Goal: Transaction & Acquisition: Purchase product/service

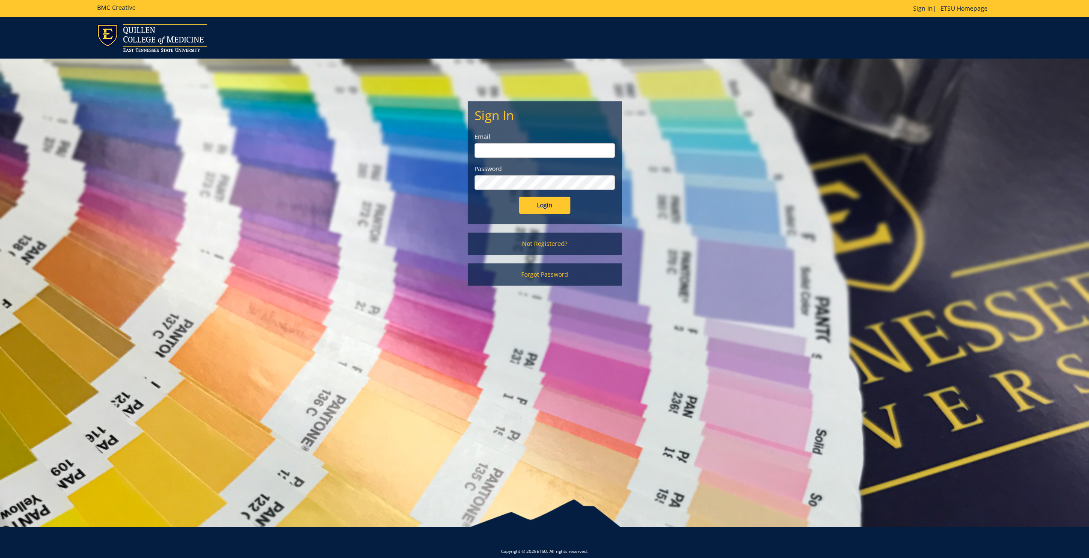
type input "pulakm@etsu.edu"
click at [555, 208] on input "Login" at bounding box center [544, 205] width 51 height 17
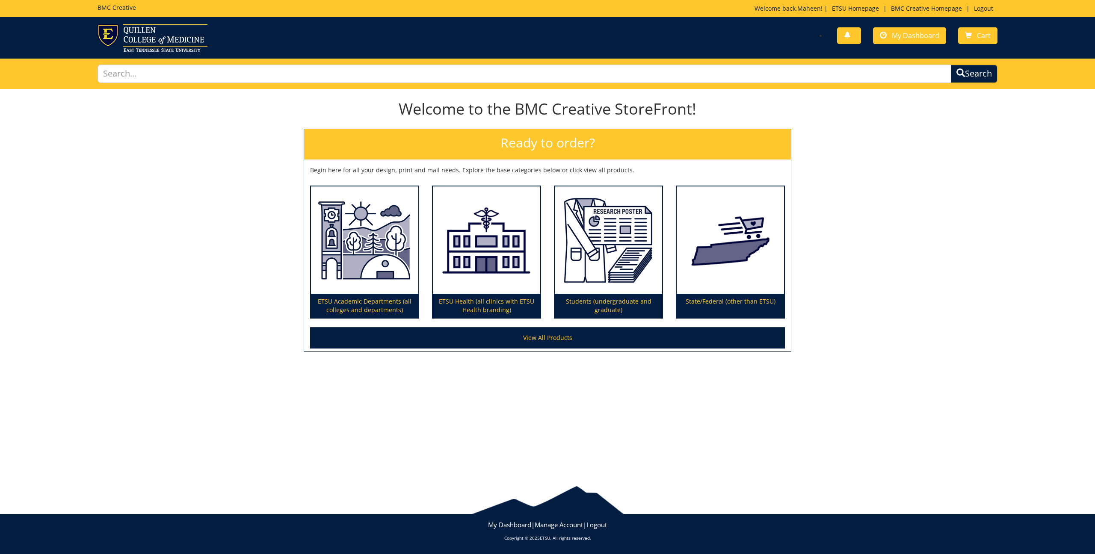
click at [547, 144] on h2 "Ready to order?" at bounding box center [547, 144] width 487 height 30
click at [351, 258] on img at bounding box center [364, 241] width 107 height 108
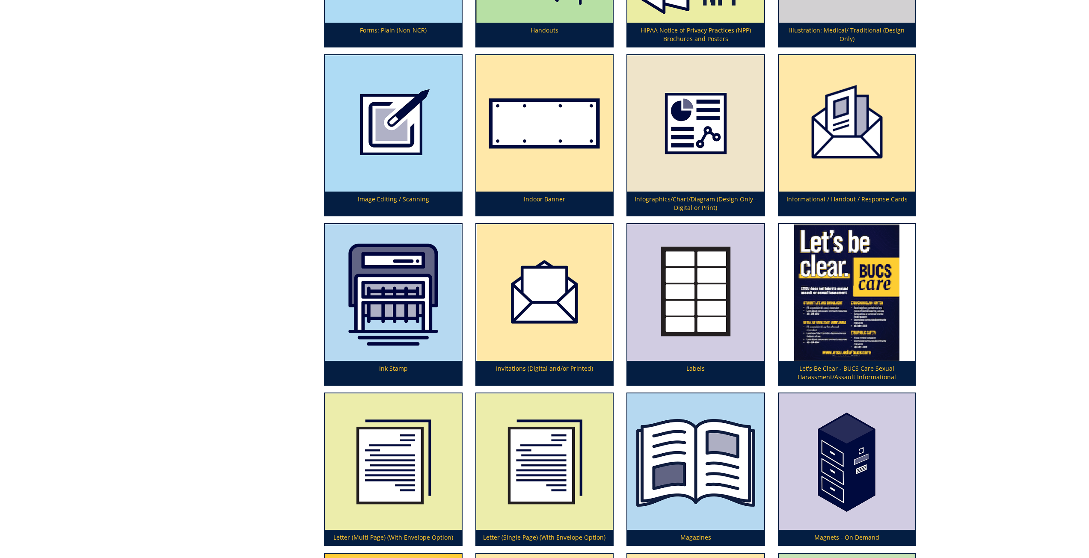
scroll to position [1840, 0]
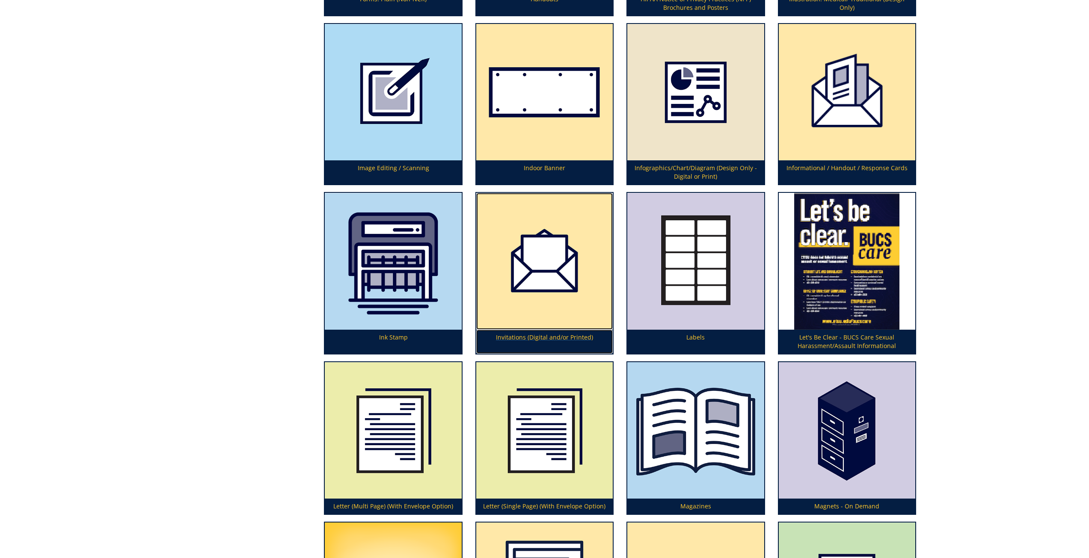
click at [541, 263] on img at bounding box center [544, 261] width 136 height 136
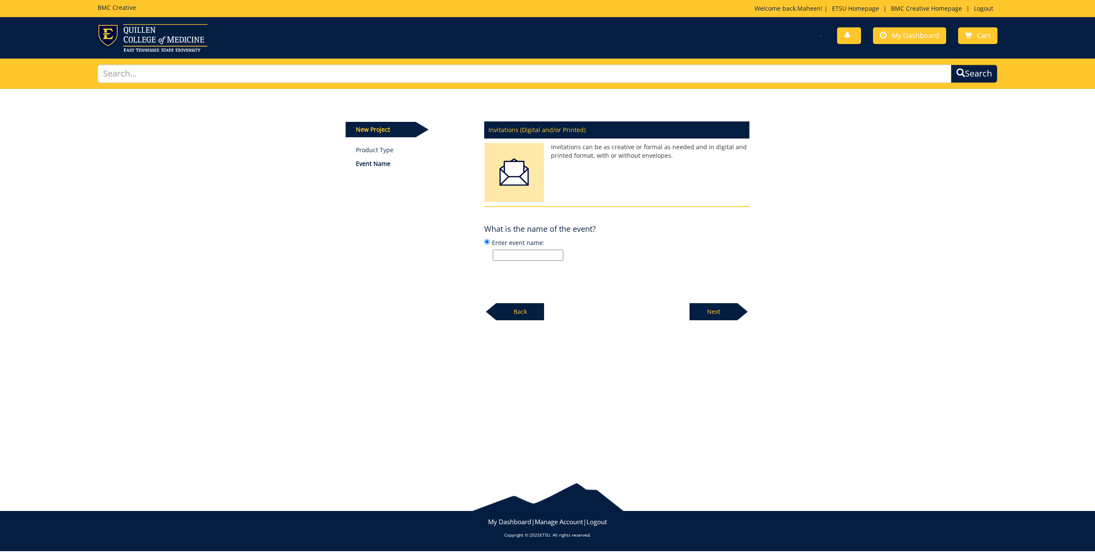
click at [543, 257] on input "Enter event name:" at bounding box center [528, 255] width 71 height 11
type input "E"
drag, startPoint x: 503, startPoint y: 254, endPoint x: 576, endPoint y: 263, distance: 74.2
click at [504, 254] on input "MEmorial Moument" at bounding box center [528, 255] width 71 height 11
type input "Memorial Moument"
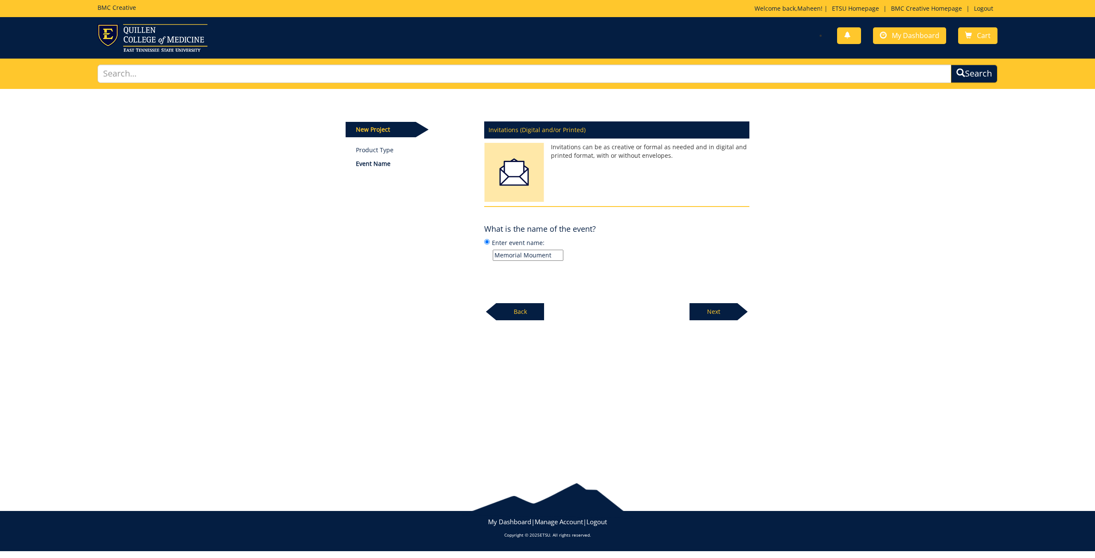
click at [721, 315] on p "Next" at bounding box center [714, 311] width 48 height 17
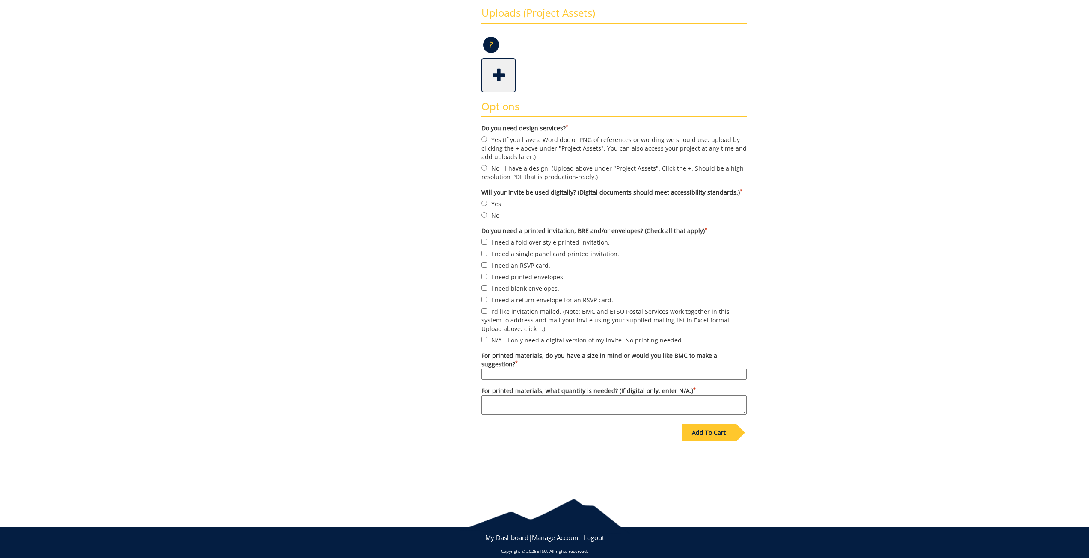
scroll to position [217, 0]
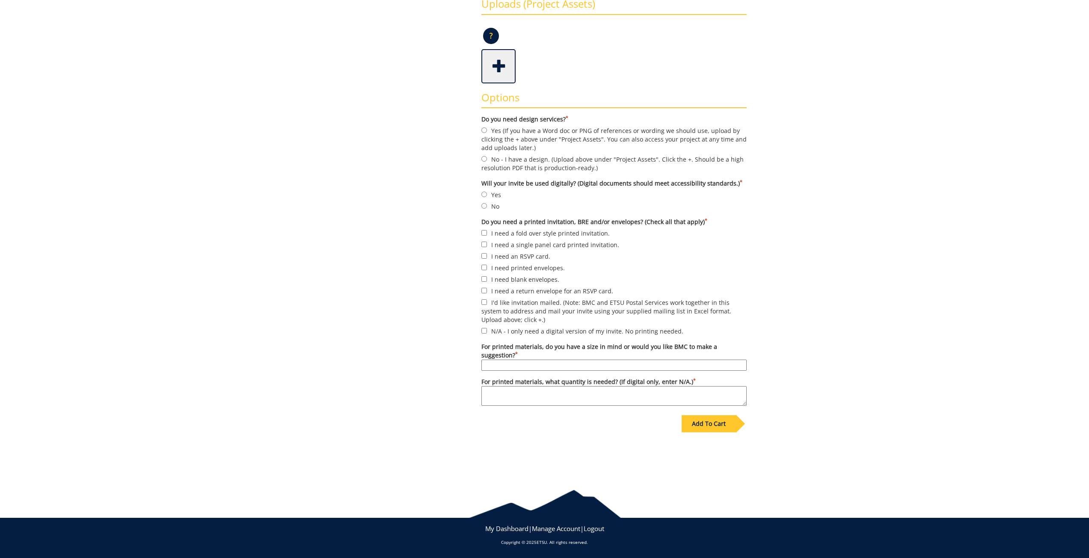
click at [509, 135] on label "Yes (If you have a Word doc or PNG of references or wording we should use, uplo…" at bounding box center [613, 139] width 265 height 27
click at [487, 133] on input "Yes (If you have a Word doc or PNG of references or wording we should use, uplo…" at bounding box center [484, 131] width 6 height 6
radio input "true"
click at [493, 193] on label "Yes" at bounding box center [613, 194] width 265 height 9
drag, startPoint x: 822, startPoint y: 237, endPoint x: 798, endPoint y: 241, distance: 24.4
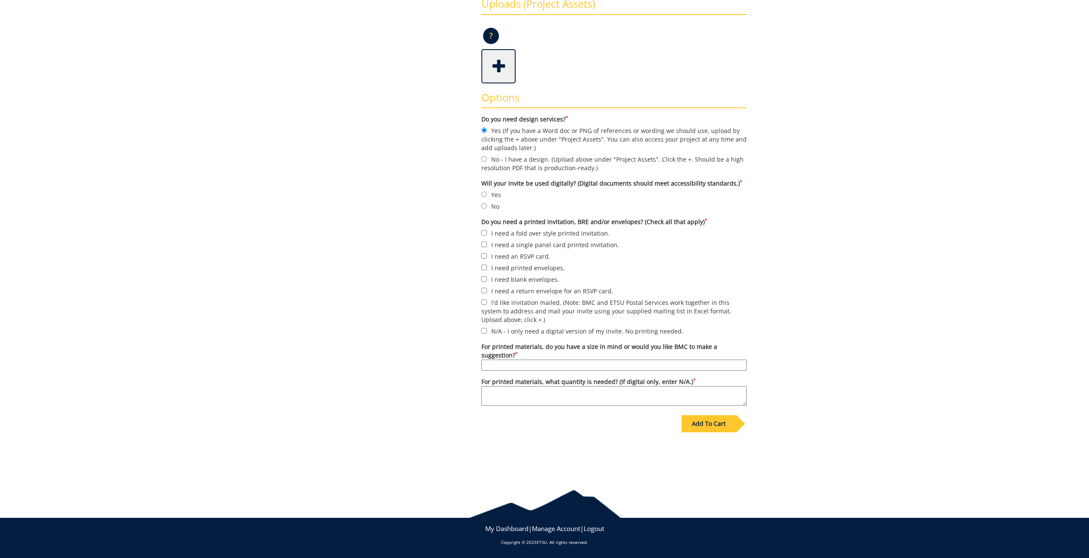
click at [822, 237] on div "Some kind of message here. New Project Product Type Event Name Order Invitations" at bounding box center [544, 174] width 1089 height 604
click at [498, 191] on label "Yes" at bounding box center [613, 194] width 265 height 9
click at [487, 192] on input "Yes" at bounding box center [484, 195] width 6 height 6
radio input "true"
click at [496, 235] on label "I need a fold over style printed invitation." at bounding box center [613, 232] width 265 height 9
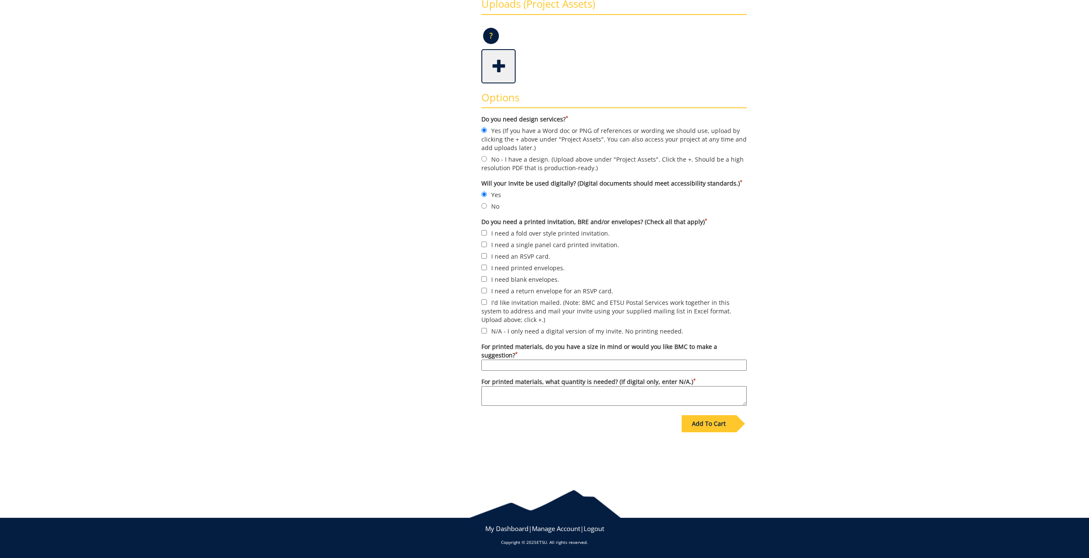
click at [487, 235] on input "I need a fold over style printed invitation." at bounding box center [484, 233] width 6 height 6
checkbox input "true"
click at [526, 278] on label "I need blank envelopes." at bounding box center [613, 279] width 265 height 9
click at [487, 278] on input "I need blank envelopes." at bounding box center [484, 279] width 6 height 6
checkbox input "true"
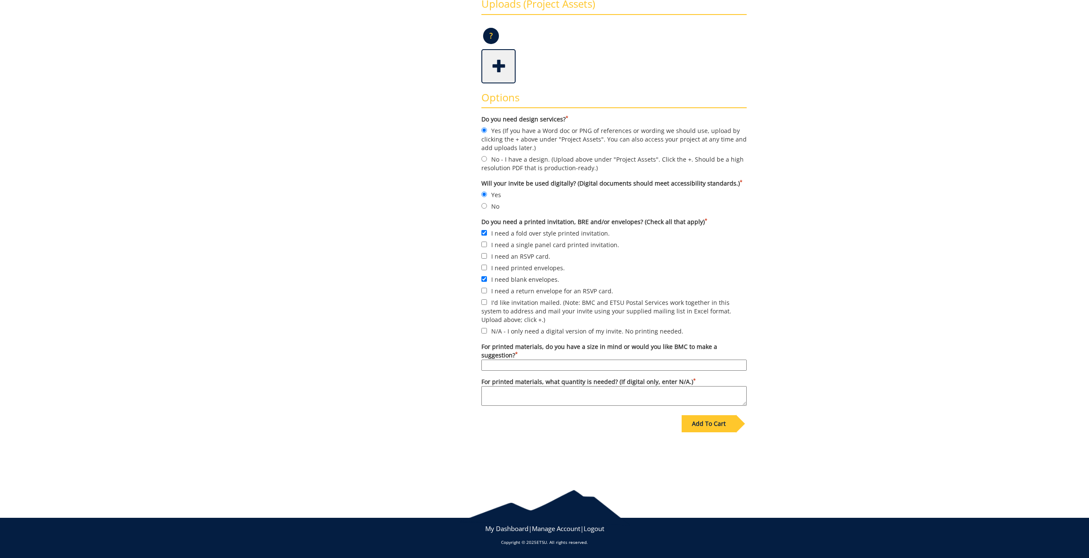
click at [593, 398] on textarea "For printed materials, what quantity is needed? (If digital only, enter N/A.) *" at bounding box center [613, 396] width 265 height 20
type textarea "150"
click at [568, 368] on input "For printed materials, do you have a size in mind or would you like BMC to make…" at bounding box center [613, 365] width 265 height 11
type input "5 x 7 in in one side (10 x 14)"
click at [707, 420] on div "Add To Cart" at bounding box center [709, 423] width 54 height 17
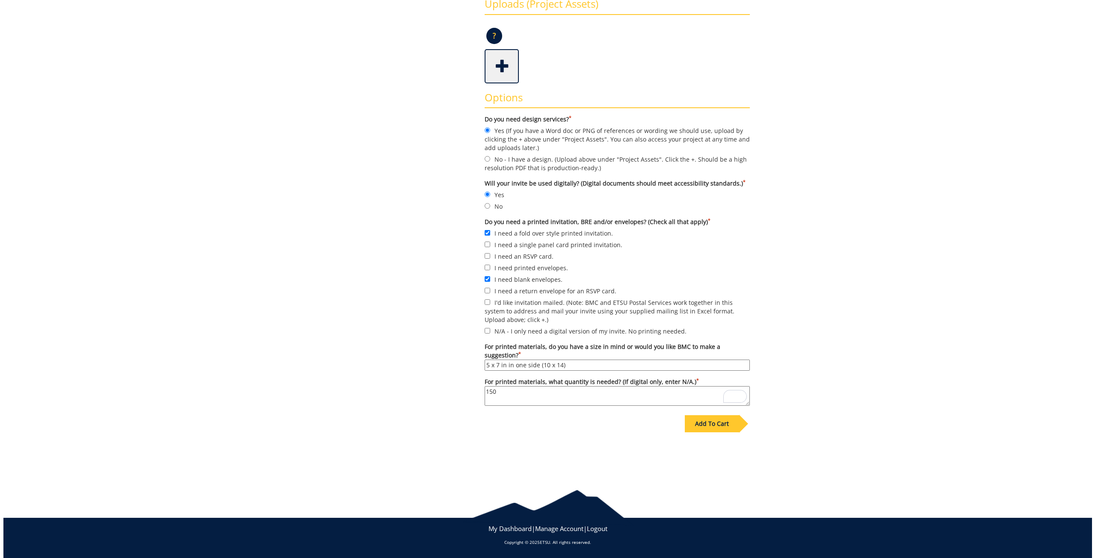
scroll to position [0, 0]
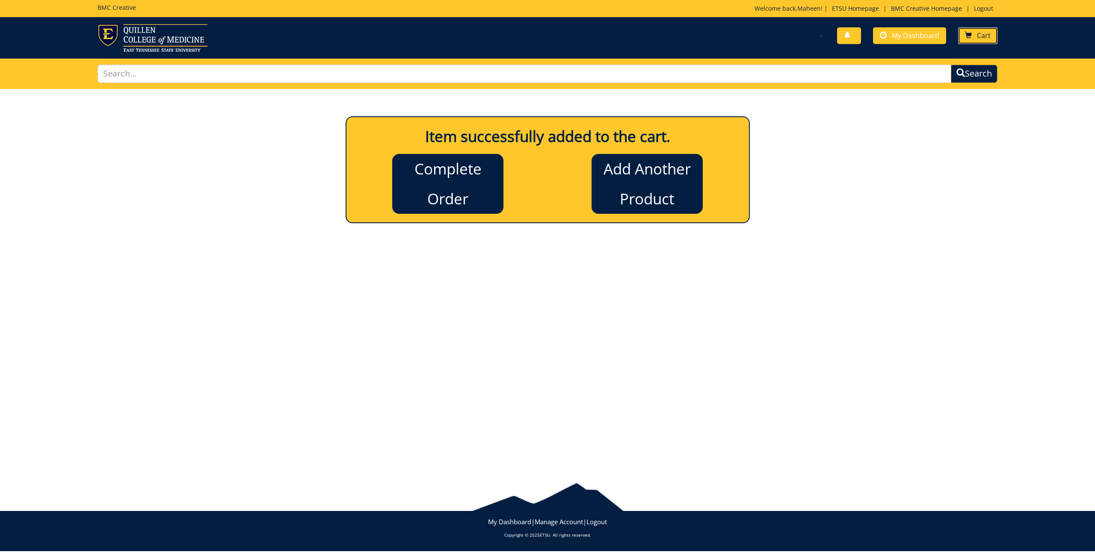
click at [981, 34] on span "Cart" at bounding box center [984, 35] width 14 height 9
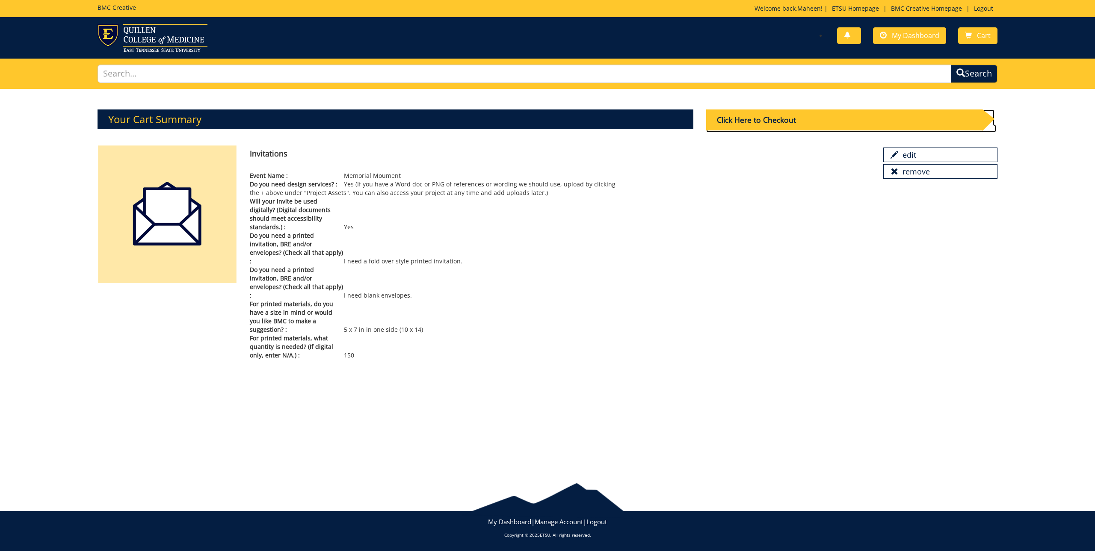
click at [742, 124] on div "Click Here to Checkout" at bounding box center [844, 120] width 276 height 21
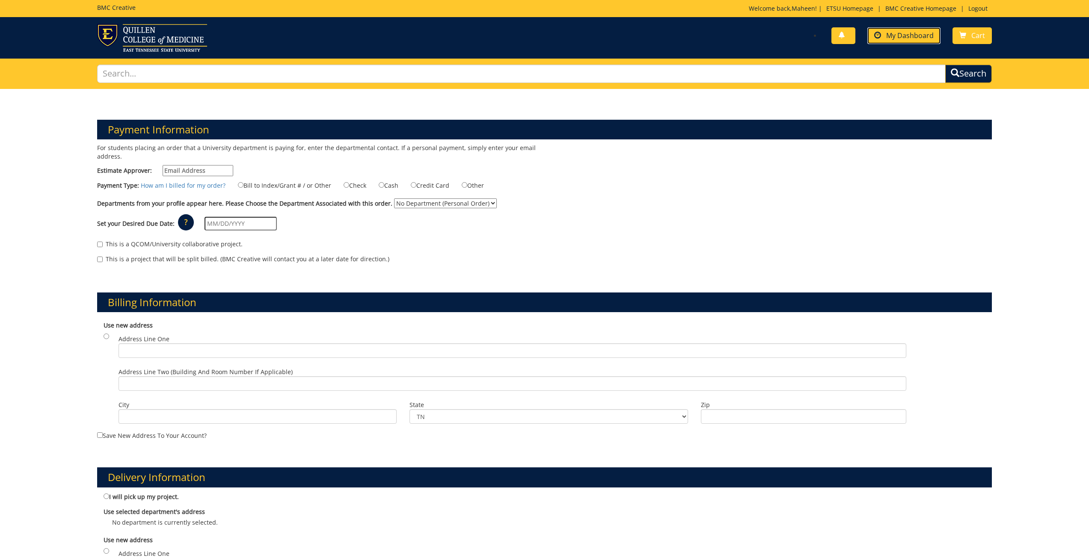
click at [898, 33] on span "My Dashboard" at bounding box center [909, 35] width 47 height 9
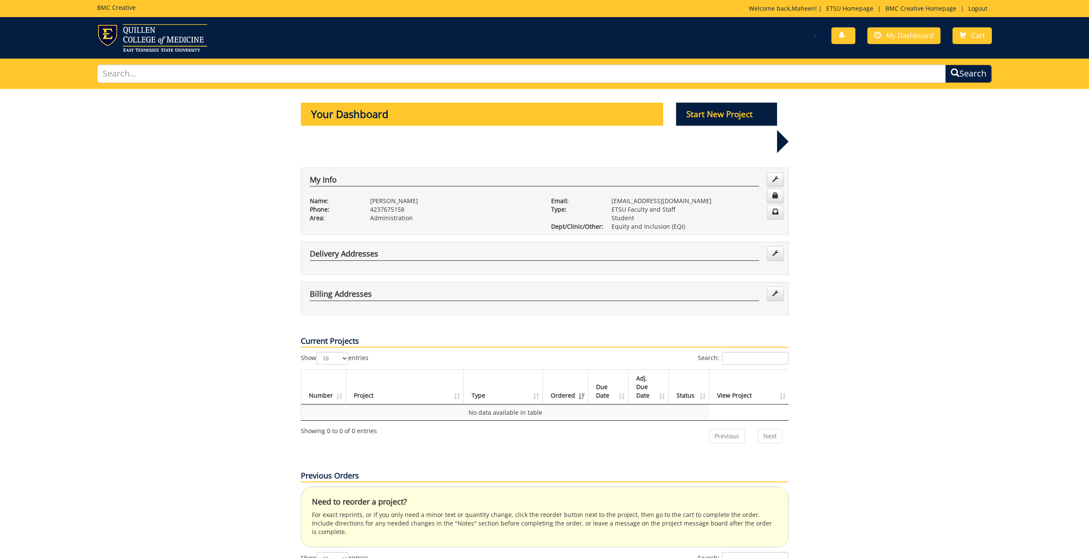
click at [650, 223] on p "Equity and Inclusion (EQI)" at bounding box center [695, 227] width 168 height 9
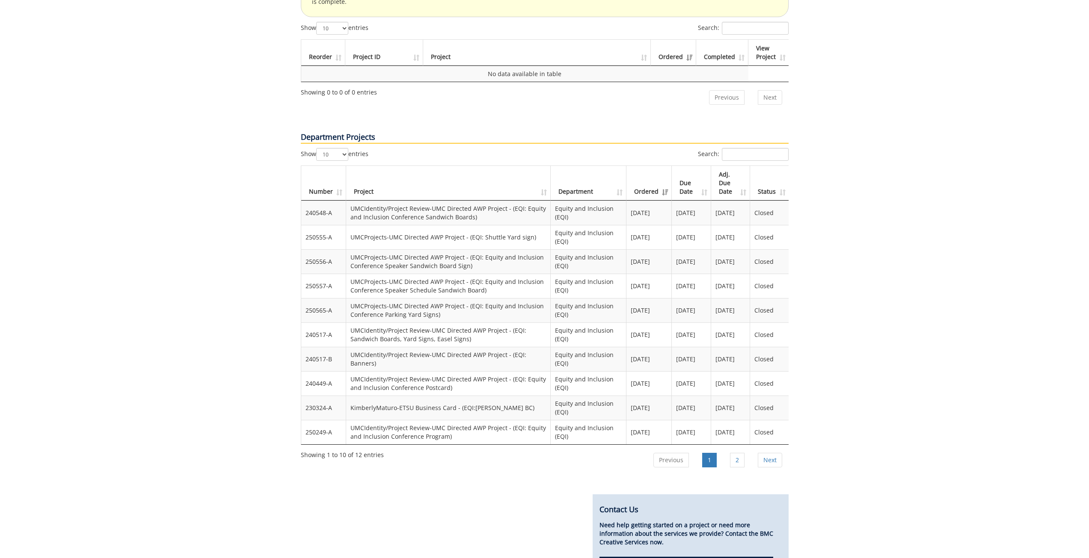
scroll to position [556, 0]
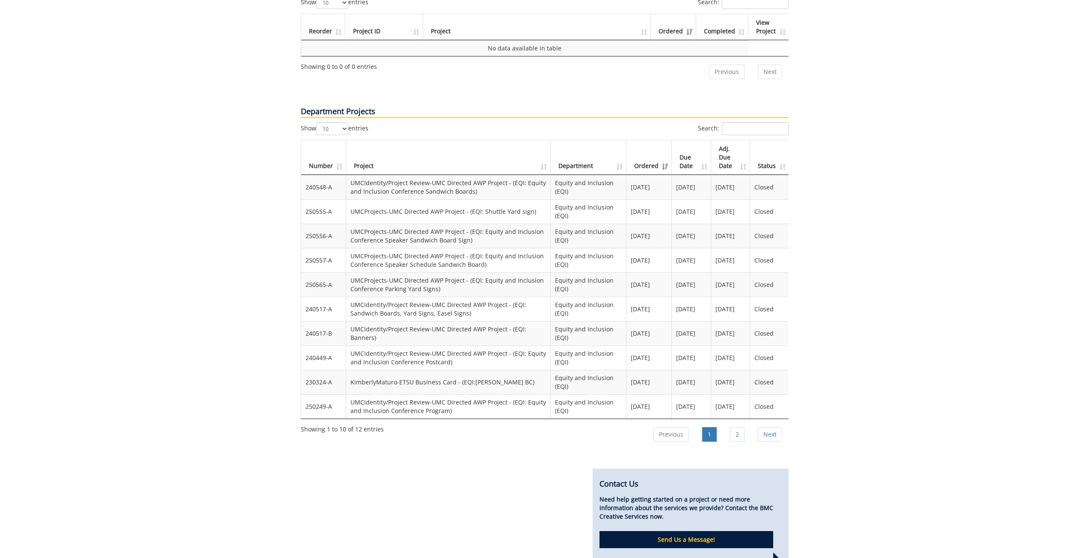
click at [386, 395] on td "UMCIdentity/Project Review-UMC Directed AWP Project - (EQI: Equity and Inclusio…" at bounding box center [448, 407] width 205 height 24
click at [424, 395] on td "UMCIdentity/Project Review-UMC Directed AWP Project - (EQI: Equity and Inclusio…" at bounding box center [448, 407] width 205 height 24
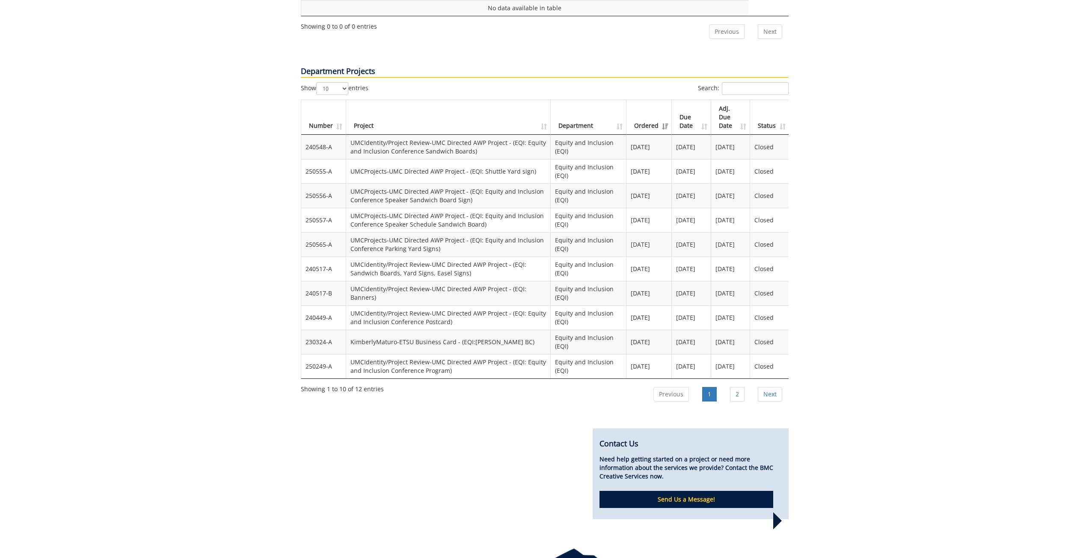
scroll to position [599, 0]
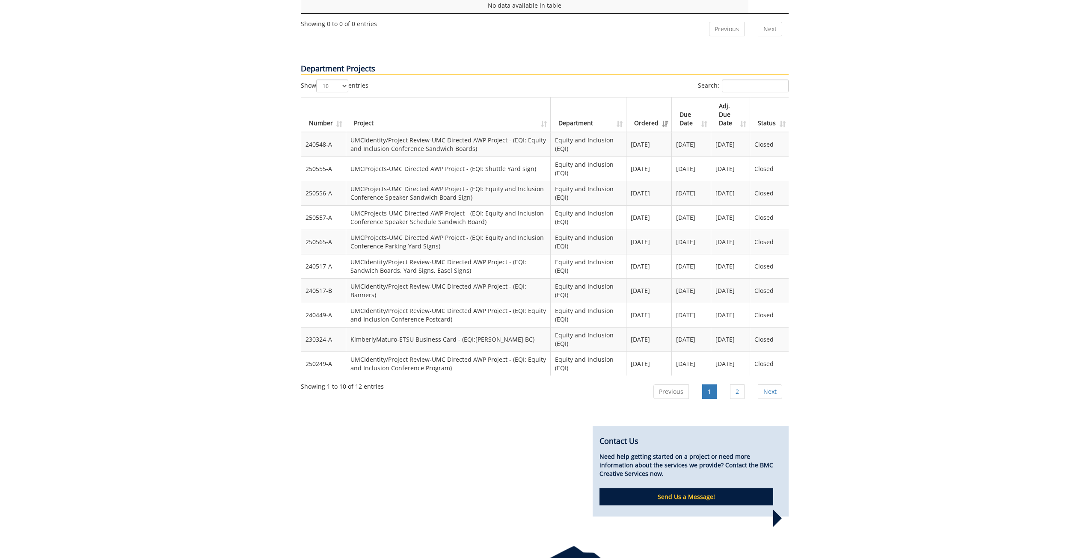
click at [422, 352] on td "UMCIdentity/Project Review-UMC Directed AWP Project - (EQI: Equity and Inclusio…" at bounding box center [448, 364] width 205 height 24
click at [385, 327] on td "KimberlyMaturo-ETSU Business Card - (EQI:Dr. Michelle L. Hurley BC)" at bounding box center [448, 339] width 205 height 24
click at [427, 327] on td "KimberlyMaturo-ETSU Business Card - (EQI:Dr. Michelle L. Hurley BC)" at bounding box center [448, 339] width 205 height 24
click at [737, 385] on link "2" at bounding box center [737, 392] width 15 height 15
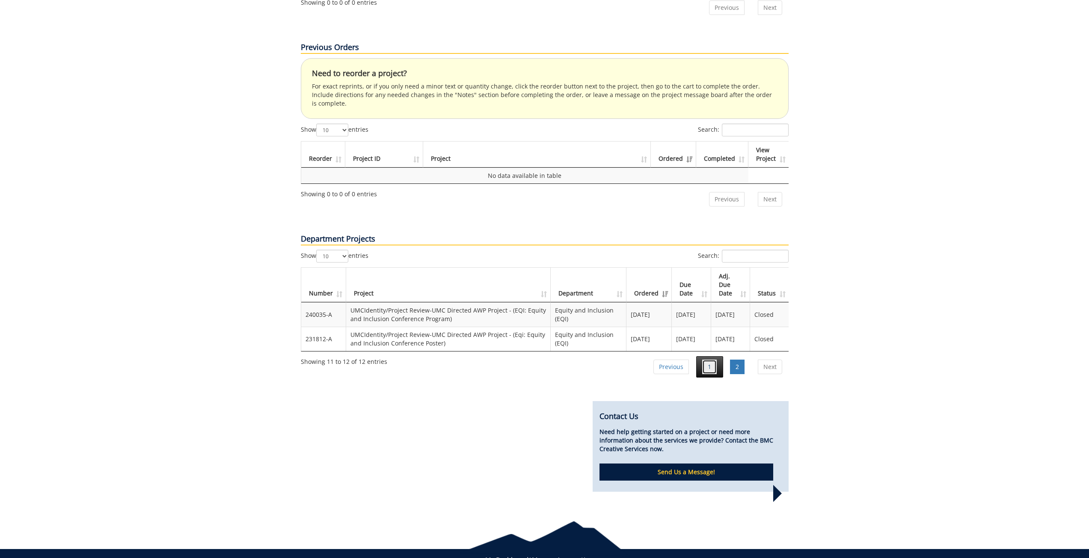
click at [703, 360] on link "1" at bounding box center [709, 367] width 15 height 15
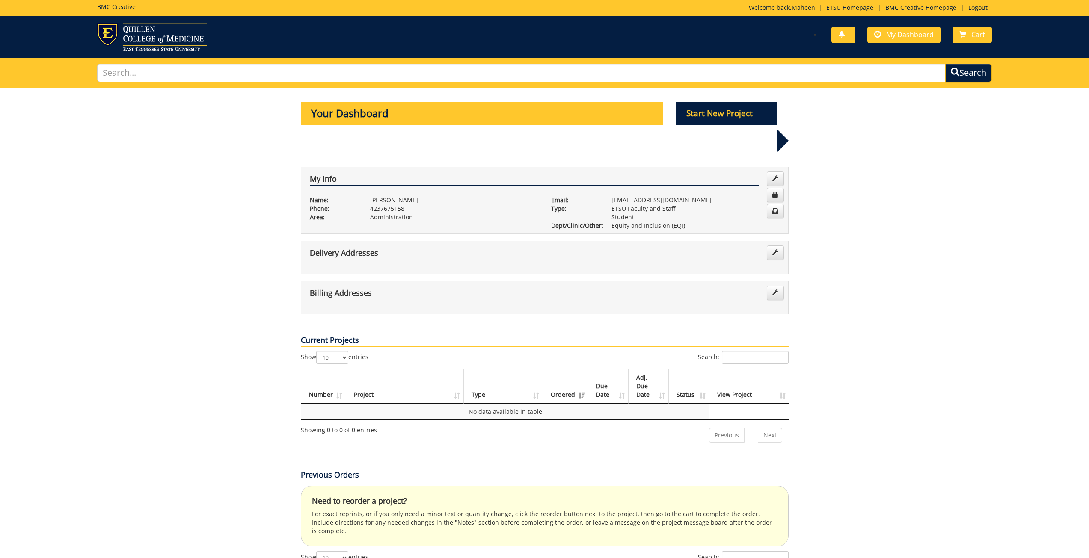
scroll to position [0, 0]
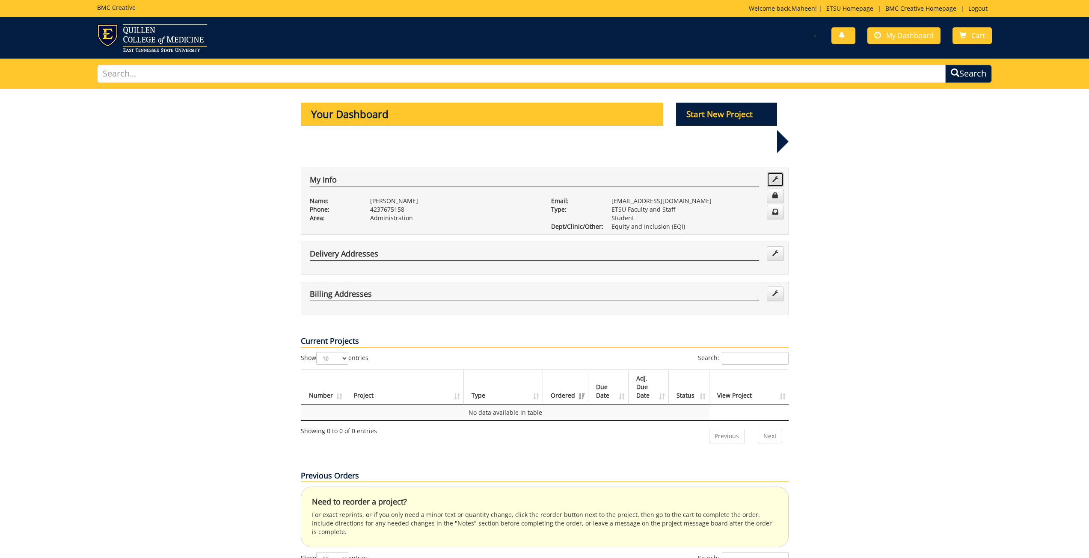
click at [773, 176] on span at bounding box center [775, 179] width 6 height 6
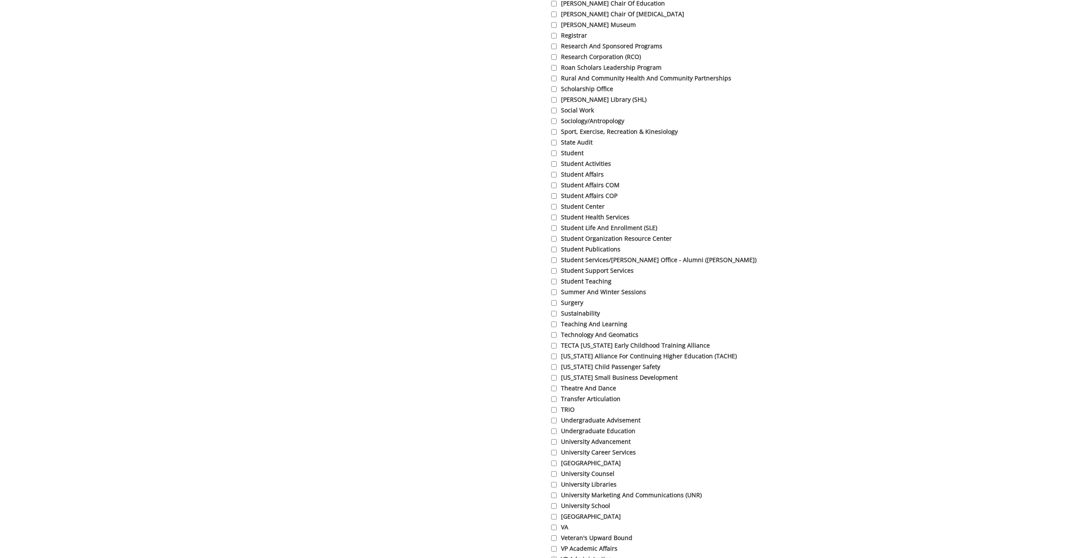
scroll to position [1726, 0]
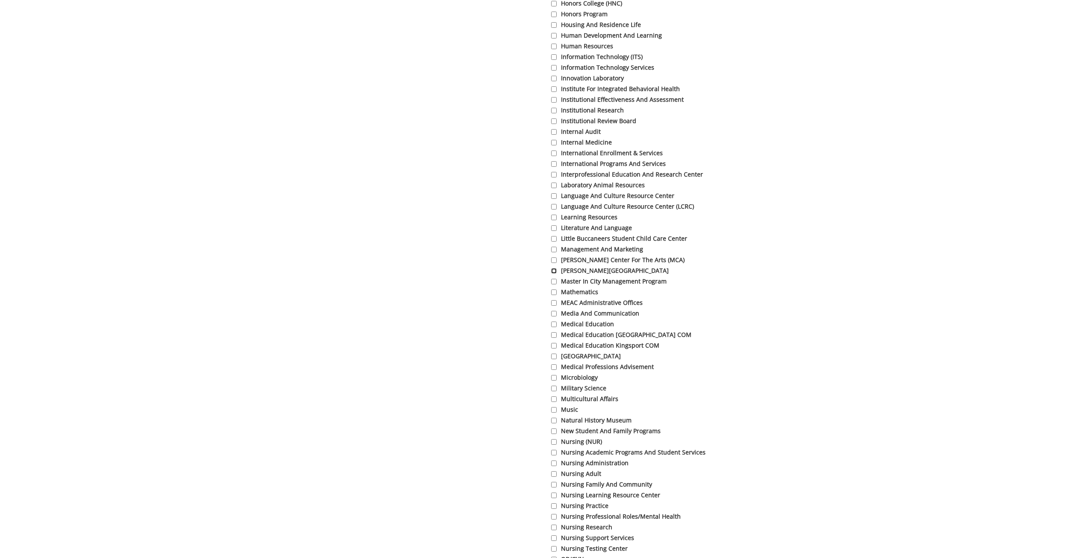
click at [555, 274] on input "[PERSON_NAME][GEOGRAPHIC_DATA]" at bounding box center [554, 271] width 6 height 6
checkbox input "true"
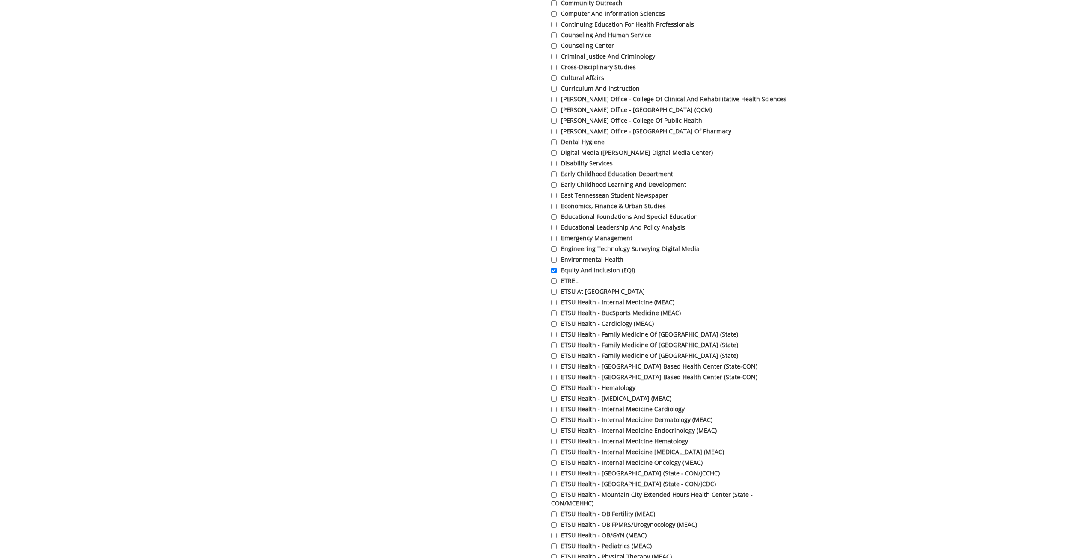
scroll to position [827, 0]
click at [556, 272] on input "Equity and Inclusion (EQI)" at bounding box center [554, 273] width 6 height 6
checkbox input "false"
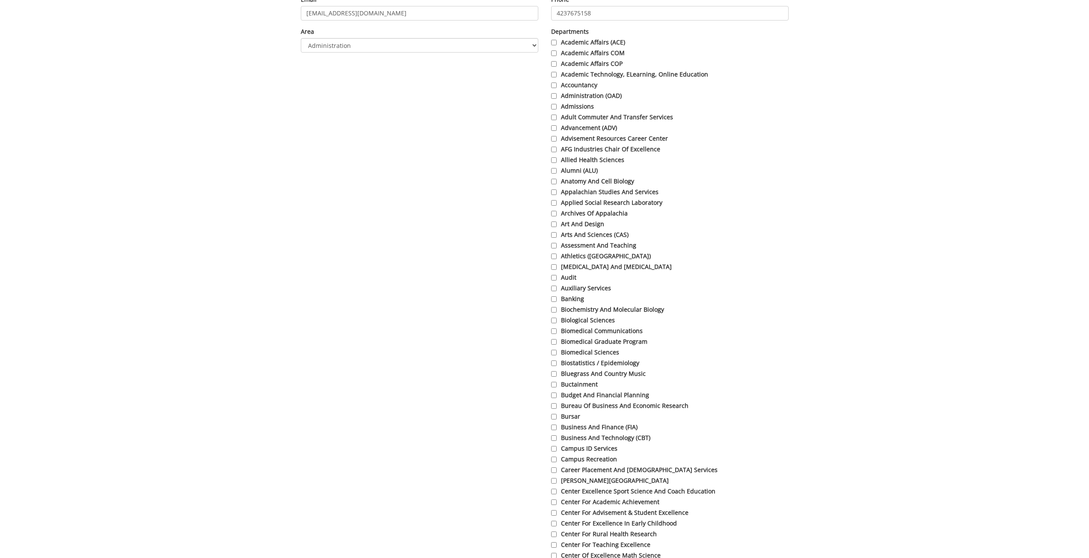
scroll to position [0, 0]
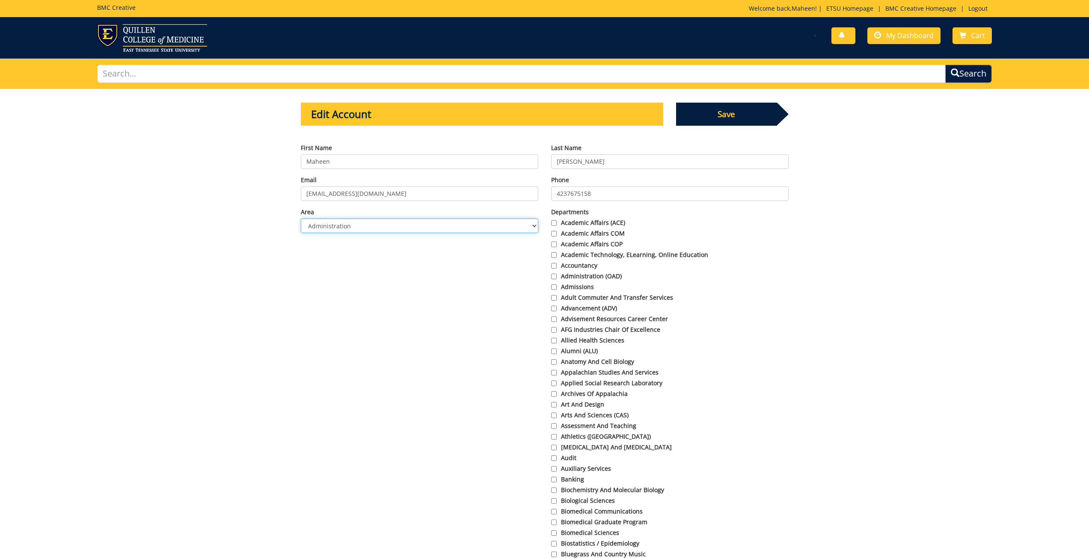
click at [451, 228] on select "Choose Area Administration Advancement (ADM) BucSports Business & Finance Clemm…" at bounding box center [419, 226] width 237 height 15
drag, startPoint x: 116, startPoint y: 226, endPoint x: 121, endPoint y: 226, distance: 5.1
click at [706, 113] on span "Save" at bounding box center [726, 114] width 101 height 23
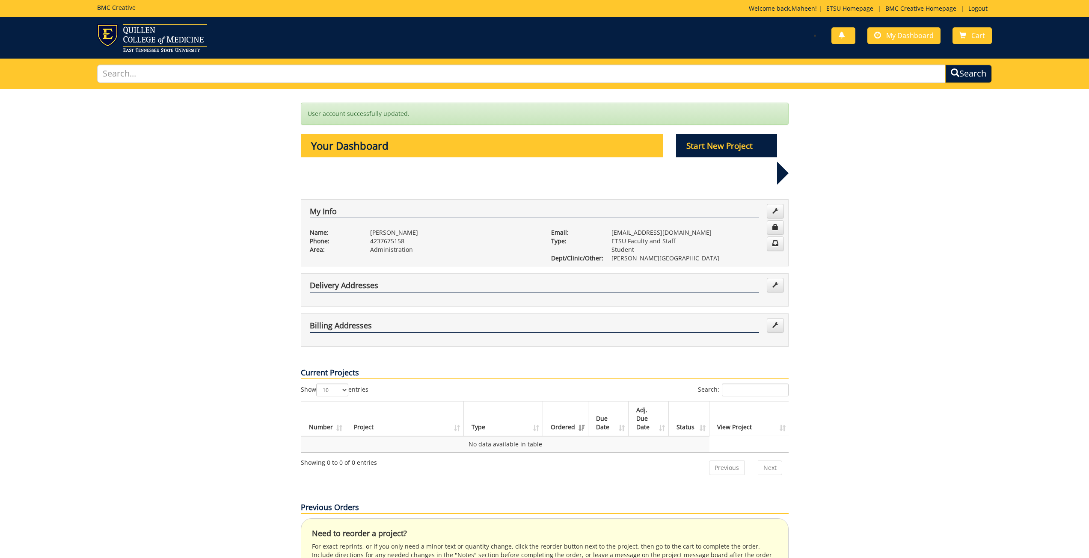
click at [312, 121] on div "User account successfully updated." at bounding box center [545, 114] width 488 height 22
click at [964, 43] on link "Cart" at bounding box center [971, 35] width 39 height 17
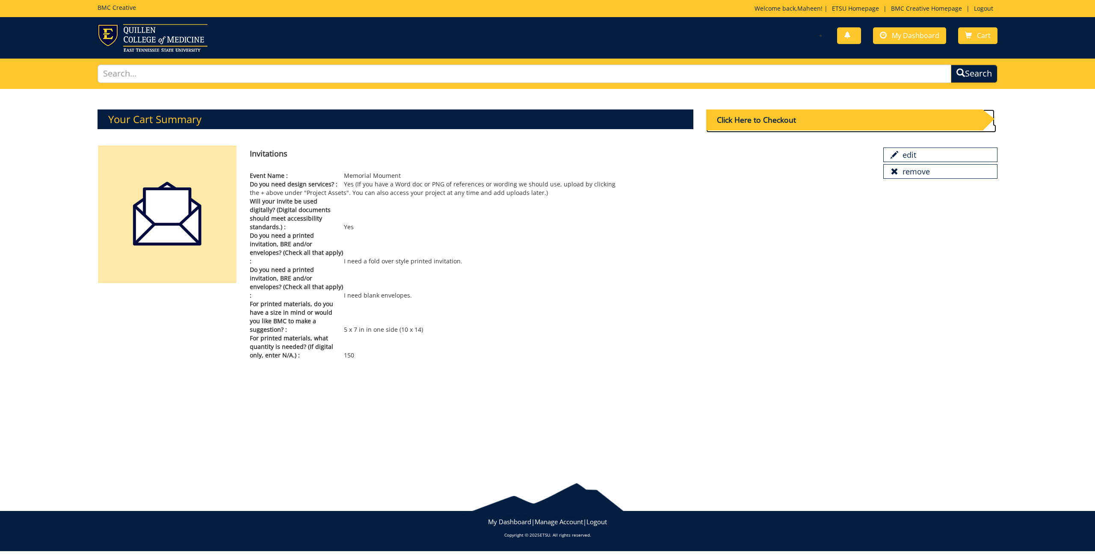
click at [803, 116] on div "Click Here to Checkout" at bounding box center [844, 120] width 276 height 21
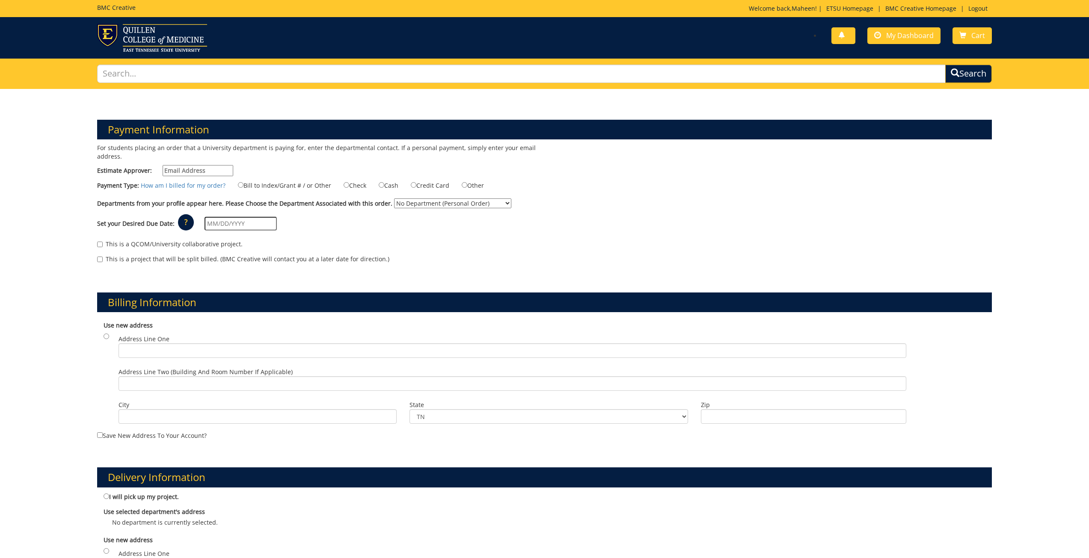
click at [435, 202] on select "No Department (Personal Order) [PERSON_NAME][GEOGRAPHIC_DATA]" at bounding box center [452, 204] width 117 height 10
select select "289"
click at [394, 199] on select "No Department (Personal Order) [PERSON_NAME][GEOGRAPHIC_DATA]" at bounding box center [452, 204] width 117 height 10
click at [329, 236] on div "This is a QCOM/University collaborative project. This is a project that will be…" at bounding box center [545, 254] width 908 height 36
click at [184, 217] on p "?" at bounding box center [186, 222] width 16 height 16
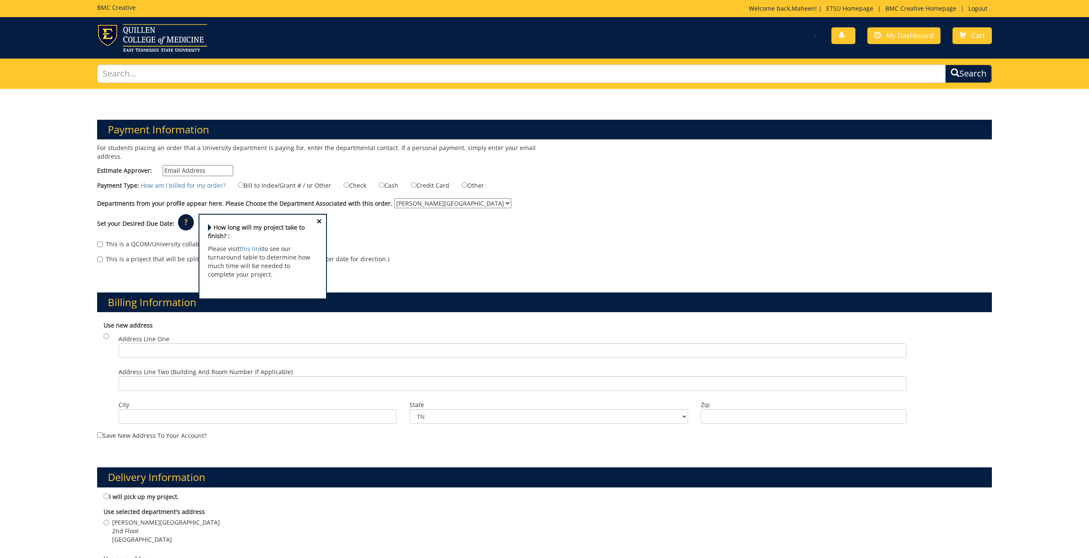
click at [317, 220] on span "×" at bounding box center [319, 221] width 5 height 9
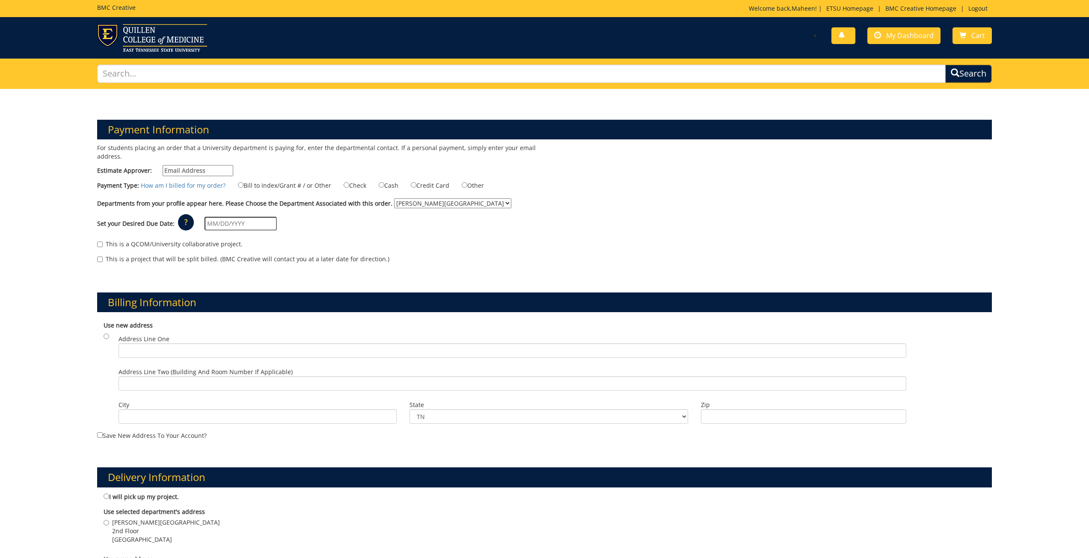
click at [347, 188] on label "Check" at bounding box center [349, 185] width 33 height 9
click at [347, 188] on input "Check" at bounding box center [347, 185] width 6 height 6
radio input "true"
click at [392, 184] on label "Cash" at bounding box center [383, 185] width 30 height 9
click at [384, 184] on input "Cash" at bounding box center [382, 185] width 6 height 6
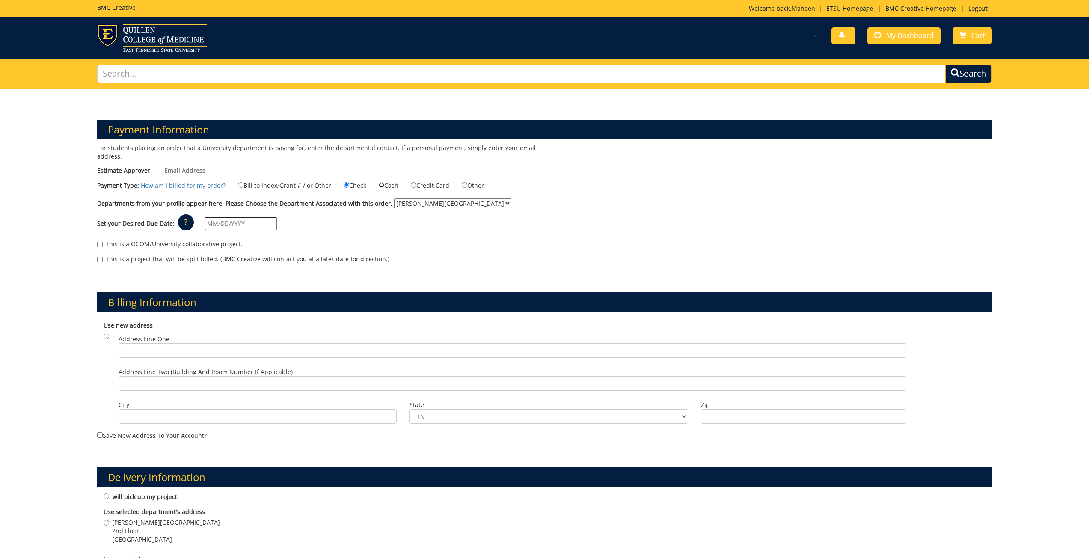
radio input "true"
click at [214, 172] on input "Estimate Approver:" at bounding box center [198, 170] width 71 height 11
click at [14, 204] on div "Payment Information For students placing an order that a University department …" at bounding box center [544, 475] width 1089 height 772
